Goal: Task Accomplishment & Management: Use online tool/utility

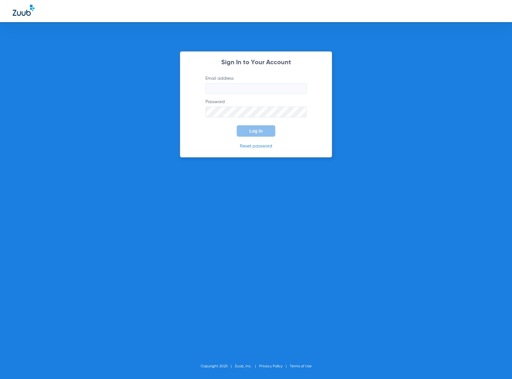
click at [239, 91] on input "Email address" at bounding box center [256, 88] width 101 height 11
click at [0, 379] on com-1password-button at bounding box center [0, 379] width 0 height 0
type input "[EMAIL_ADDRESS][DOMAIN_NAME]"
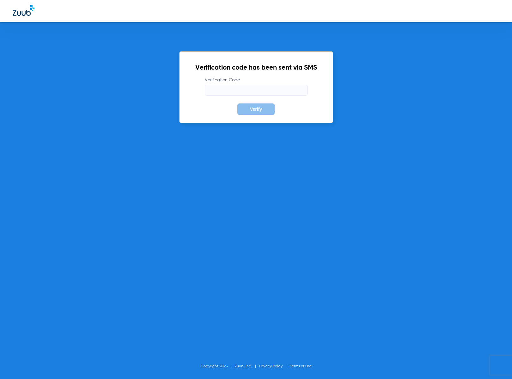
click at [235, 82] on label "Verification Code" at bounding box center [256, 86] width 103 height 19
click at [235, 85] on input "Verification Code" at bounding box center [256, 90] width 103 height 11
click at [235, 83] on label "Verification Code" at bounding box center [256, 86] width 103 height 19
click at [235, 85] on input "Verification Code" at bounding box center [256, 90] width 103 height 11
type input "553357"
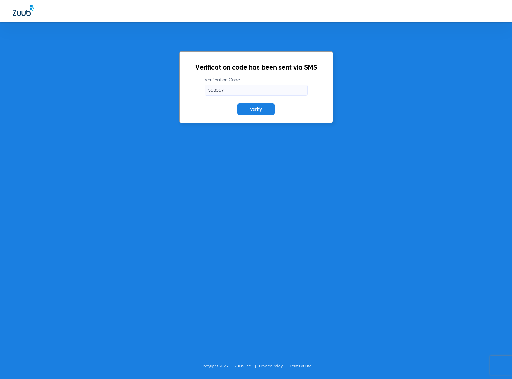
click at [238, 103] on button "Verify" at bounding box center [256, 108] width 37 height 11
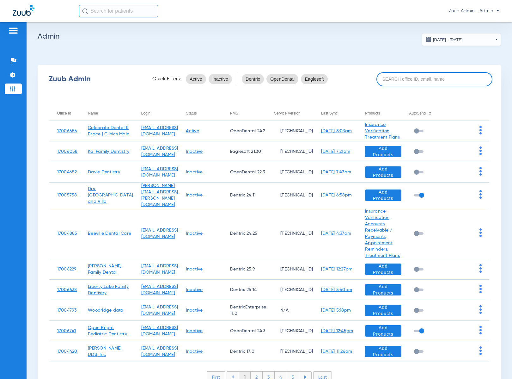
click at [384, 78] on input at bounding box center [435, 79] width 116 height 14
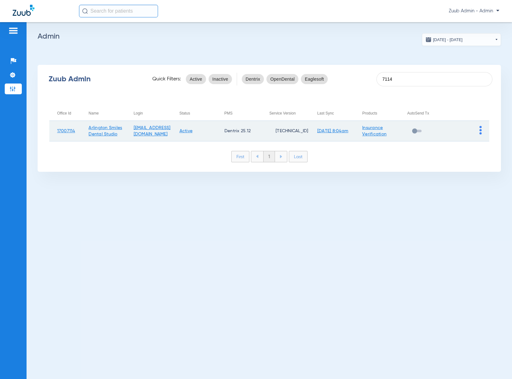
type input "7114"
click at [482, 129] on td at bounding box center [467, 131] width 45 height 21
click at [480, 132] on img at bounding box center [481, 130] width 2 height 9
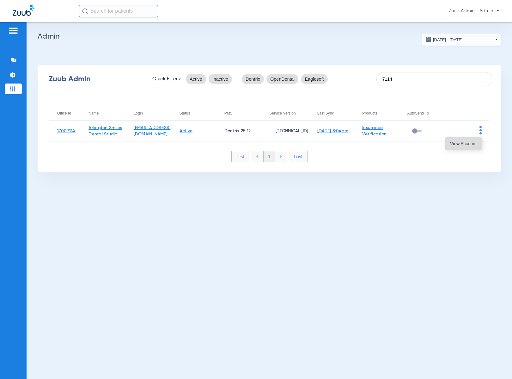
click at [469, 144] on span "View Account" at bounding box center [463, 143] width 27 height 4
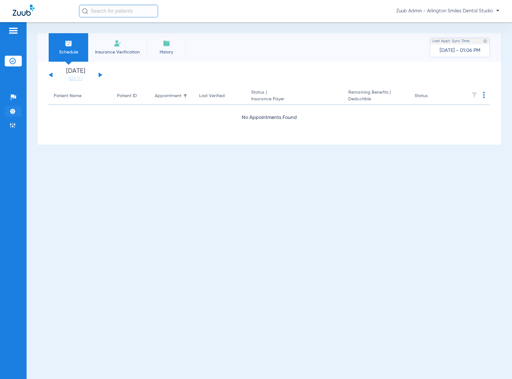
click at [13, 111] on img at bounding box center [12, 111] width 6 height 6
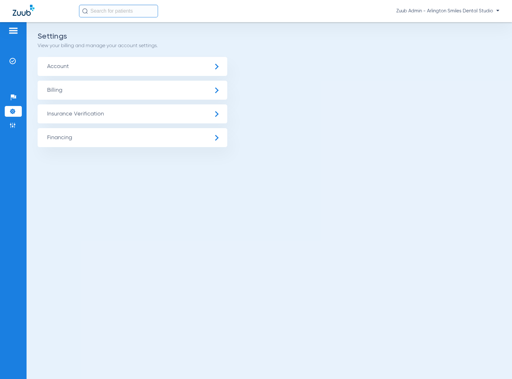
click at [141, 114] on span "Insurance Verification" at bounding box center [133, 113] width 190 height 19
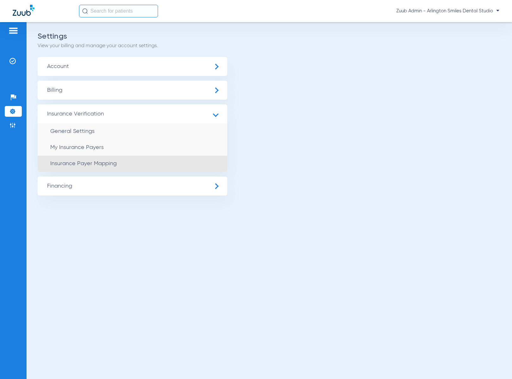
click at [109, 165] on span "Insurance Payer Mapping" at bounding box center [83, 164] width 66 height 6
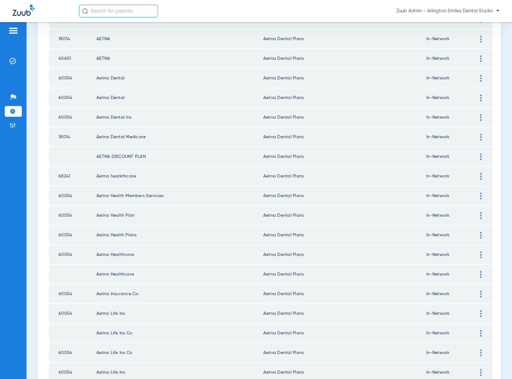
scroll to position [771, 0]
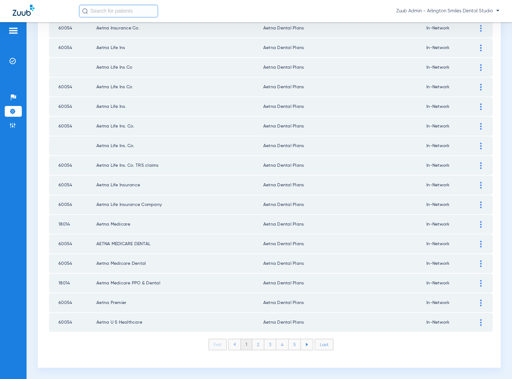
click at [326, 347] on li "Last" at bounding box center [324, 344] width 19 height 11
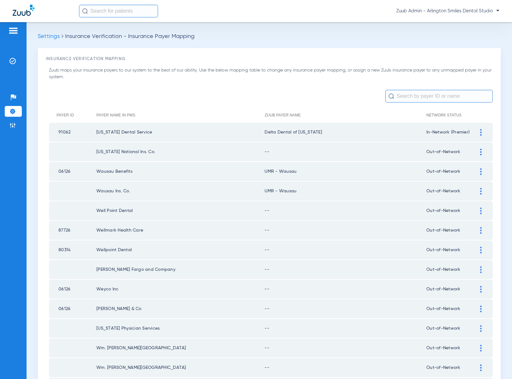
scroll to position [124, 0]
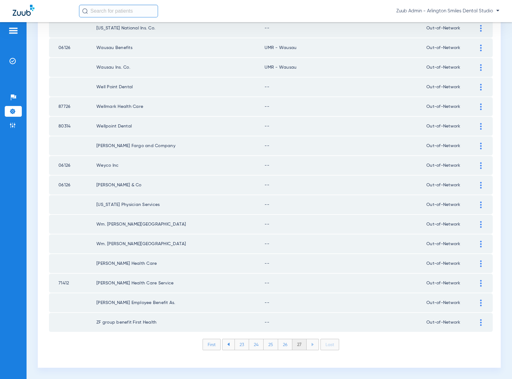
click at [287, 346] on li "26" at bounding box center [285, 344] width 14 height 11
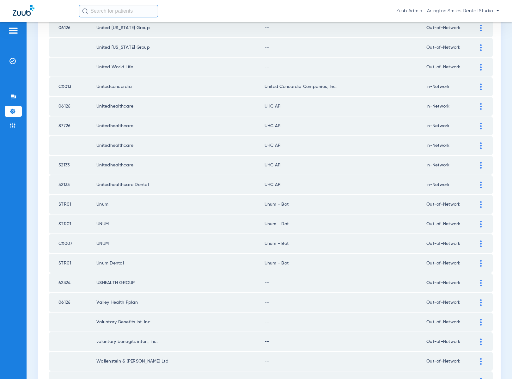
scroll to position [713, 0]
click at [15, 59] on img at bounding box center [12, 61] width 6 height 6
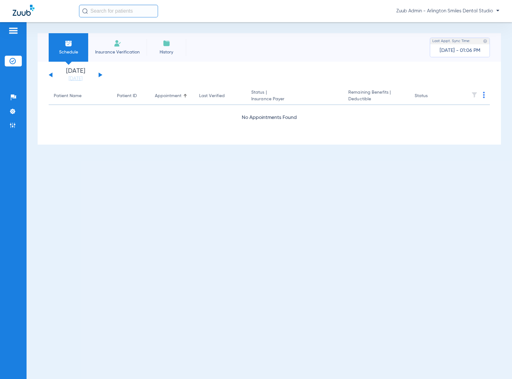
click at [101, 74] on button at bounding box center [101, 74] width 4 height 5
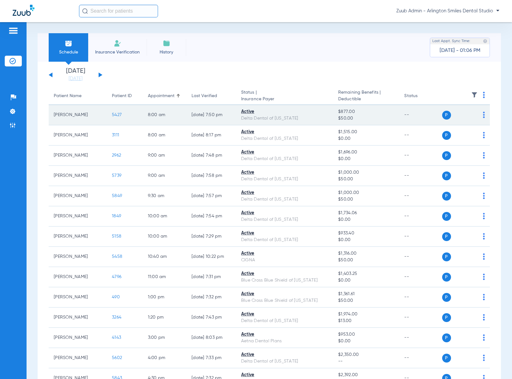
click at [112, 115] on span "5427" at bounding box center [117, 115] width 10 height 4
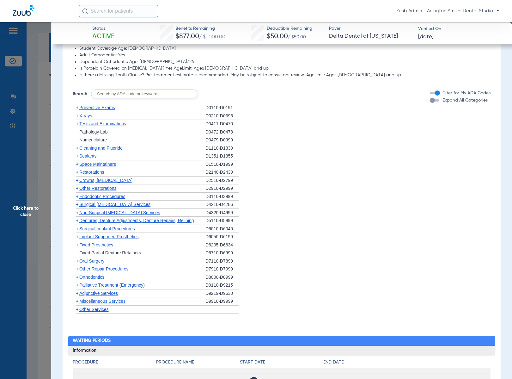
scroll to position [564, 0]
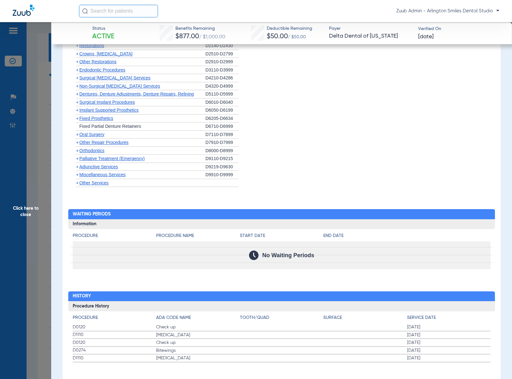
click at [24, 216] on span "Click here to close" at bounding box center [25, 211] width 51 height 379
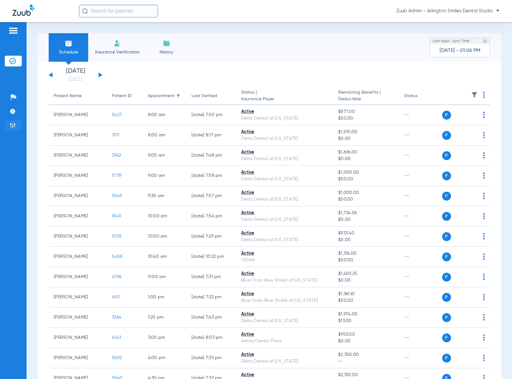
click at [13, 125] on img at bounding box center [12, 125] width 6 height 6
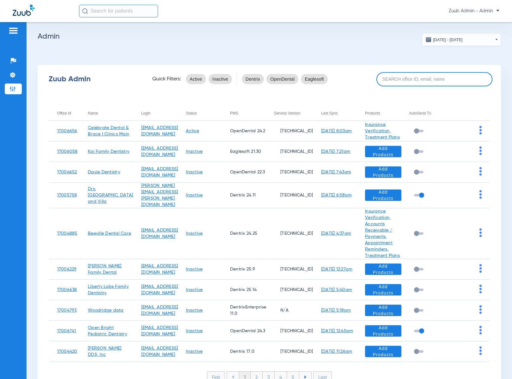
click at [381, 81] on input at bounding box center [435, 79] width 116 height 14
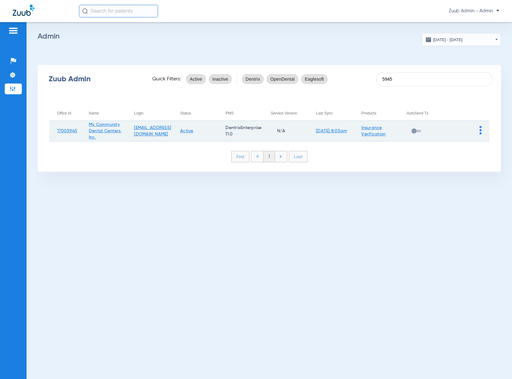
type input "5945"
click at [481, 131] on img at bounding box center [481, 130] width 2 height 9
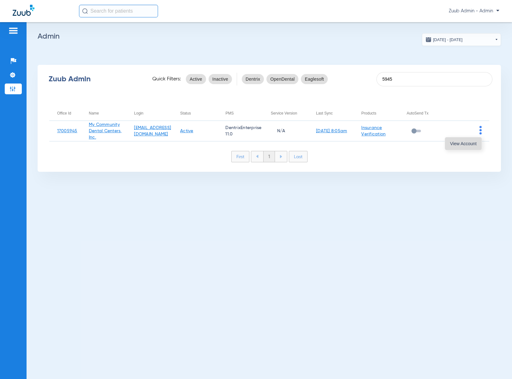
click at [476, 141] on span "View Account" at bounding box center [463, 143] width 27 height 4
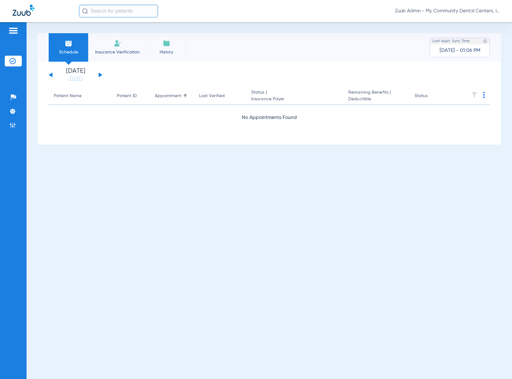
click at [120, 14] on input "text" at bounding box center [118, 11] width 79 height 13
type input "1619321"
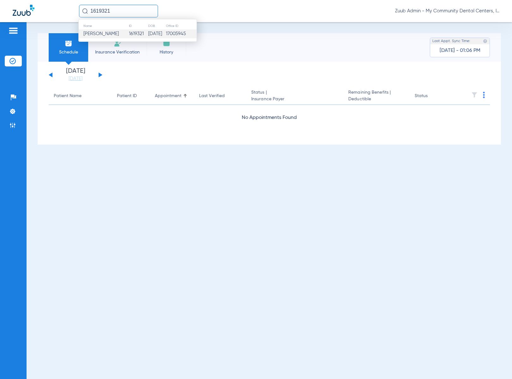
click at [130, 31] on td "1619321" at bounding box center [138, 33] width 19 height 9
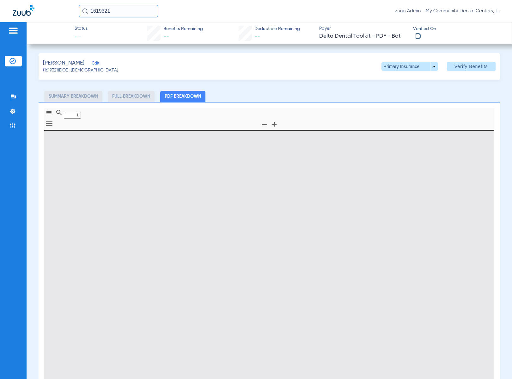
type input "0"
select select "page-width"
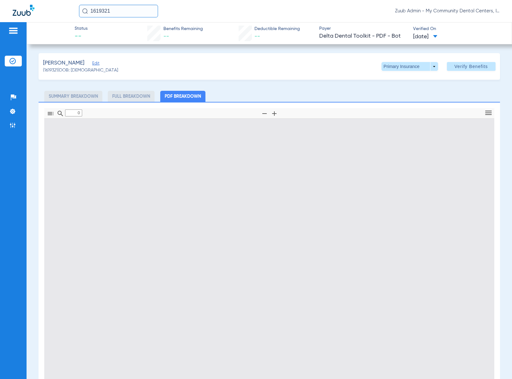
type input "1"
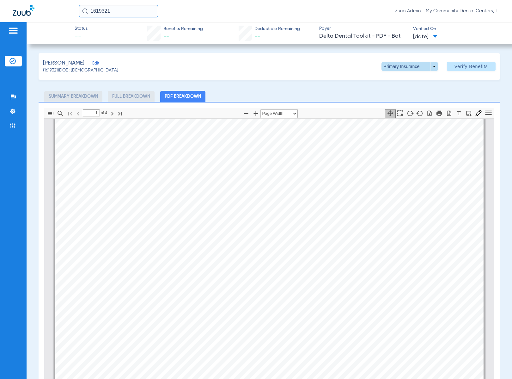
click at [404, 67] on span at bounding box center [409, 66] width 15 height 15
click at [386, 90] on span "Secondary Insurance" at bounding box center [403, 91] width 42 height 4
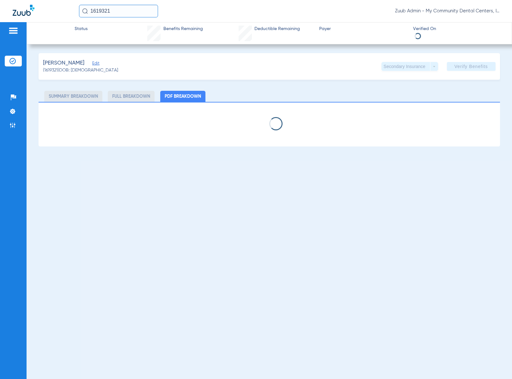
select select "page-width"
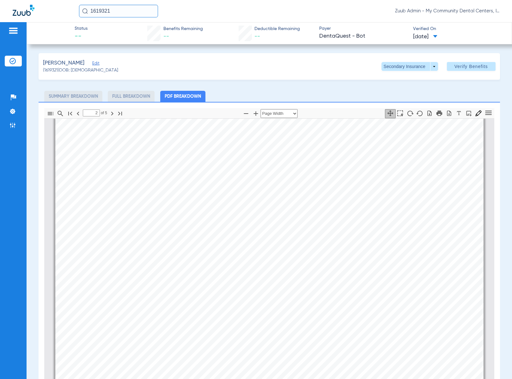
type input "3"
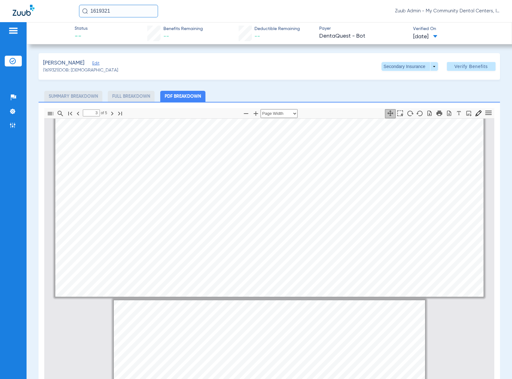
scroll to position [747, 0]
